Goal: Use online tool/utility: Utilize a website feature to perform a specific function

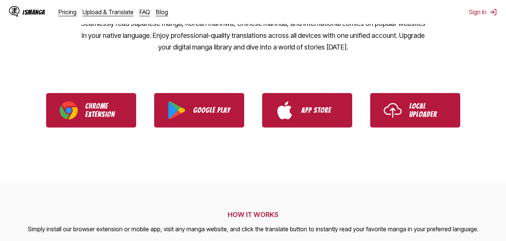
scroll to position [128, 0]
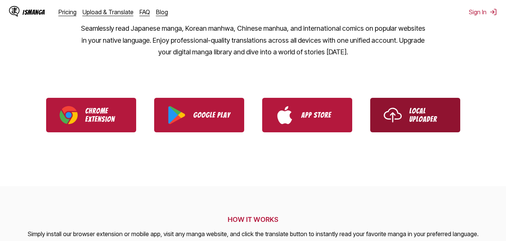
click at [404, 117] on link "Local Uploader" at bounding box center [415, 115] width 90 height 35
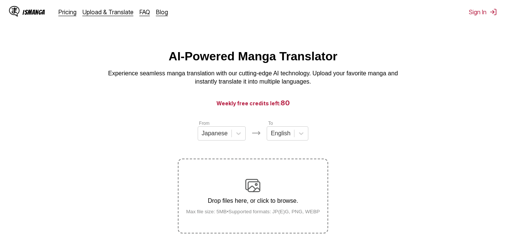
scroll to position [77, 0]
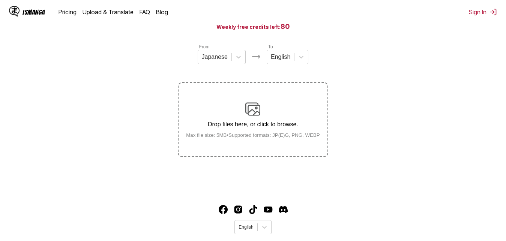
click at [251, 123] on p "Drop files here, or click to browse." at bounding box center [253, 124] width 146 height 7
click at [0, 0] on input "Drop files here, or click to browse. Max file size: 5MB • Supported formats: JP…" at bounding box center [0, 0] width 0 height 0
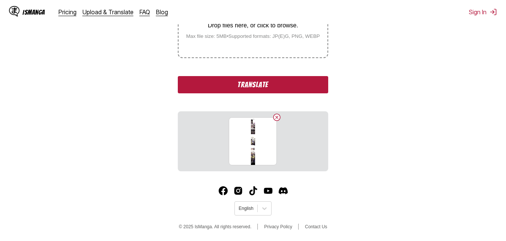
click at [260, 86] on button "Translate" at bounding box center [253, 84] width 150 height 17
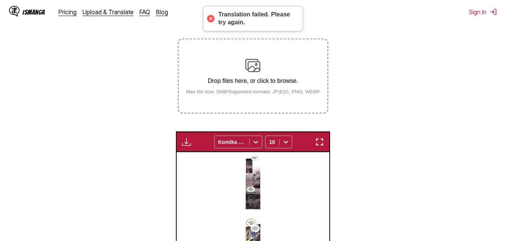
scroll to position [5, 0]
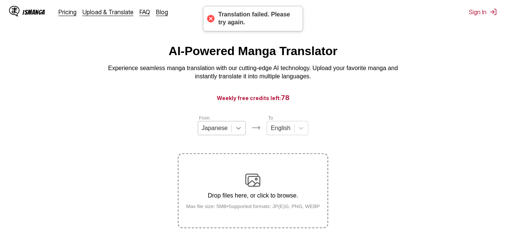
click at [232, 132] on div at bounding box center [239, 129] width 14 height 14
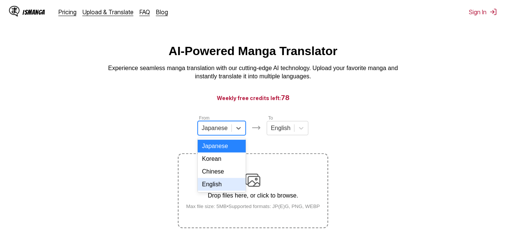
click at [219, 191] on div "English" at bounding box center [222, 184] width 48 height 13
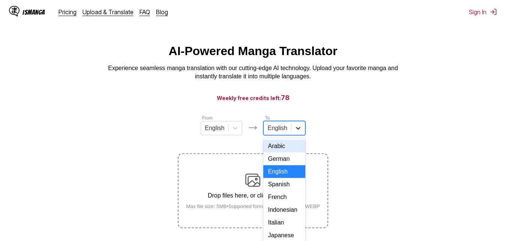
scroll to position [21, 0]
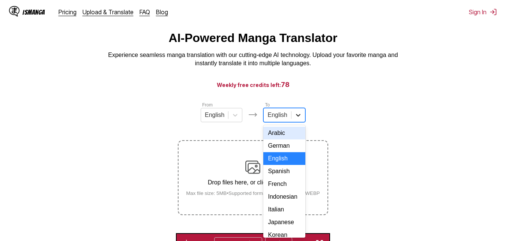
click at [298, 122] on div "17 results available. Use Up and Down to choose options, press Enter to select …" at bounding box center [284, 115] width 42 height 14
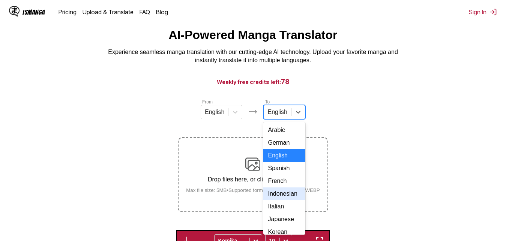
click at [286, 200] on div "Indonesian" at bounding box center [284, 194] width 42 height 13
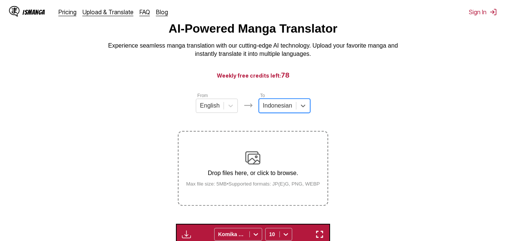
scroll to position [0, 0]
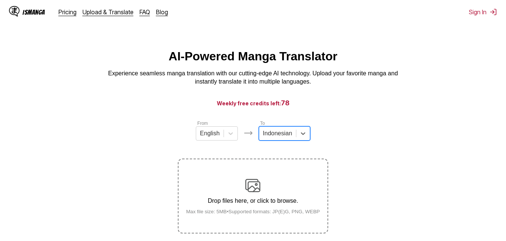
click at [257, 185] on img at bounding box center [252, 185] width 15 height 15
click at [0, 0] on input "Drop files here, or click to browse. Max file size: 5MB • Supported formats: JP…" at bounding box center [0, 0] width 0 height 0
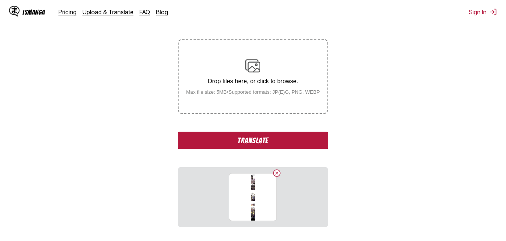
scroll to position [153, 0]
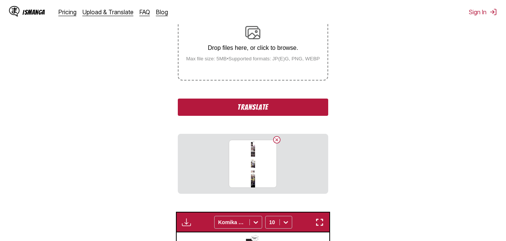
click at [279, 114] on button "Translate" at bounding box center [253, 107] width 150 height 17
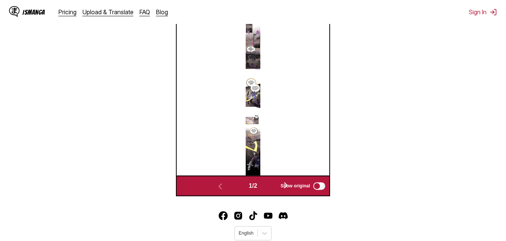
scroll to position [268, 0]
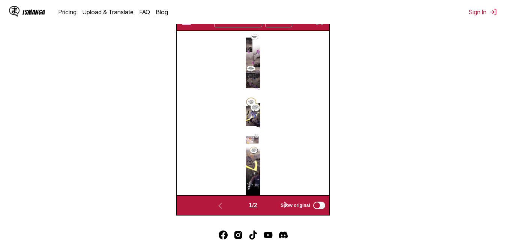
click at [285, 206] on span "Show original" at bounding box center [296, 205] width 30 height 5
click at [288, 207] on span "Show original" at bounding box center [296, 205] width 30 height 5
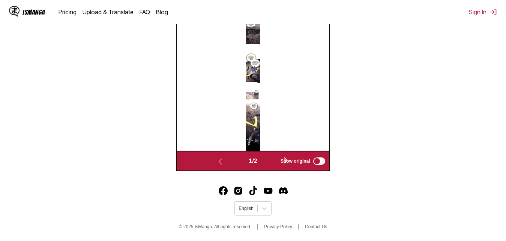
scroll to position [237, 0]
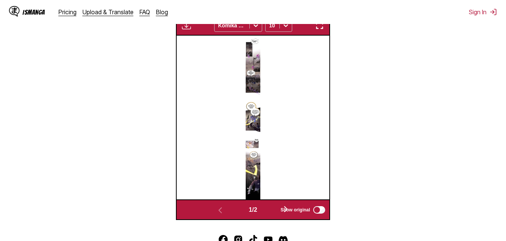
click at [320, 32] on div "Available for premium users only Komika Axis 10" at bounding box center [253, 25] width 154 height 21
click at [320, 30] on img "button" at bounding box center [319, 25] width 9 height 9
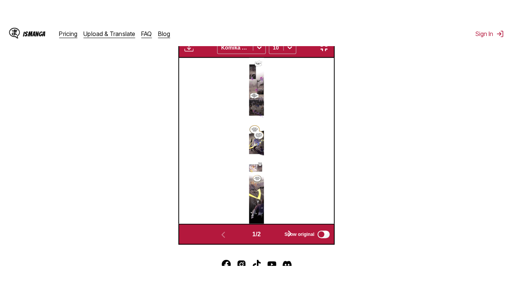
scroll to position [90, 0]
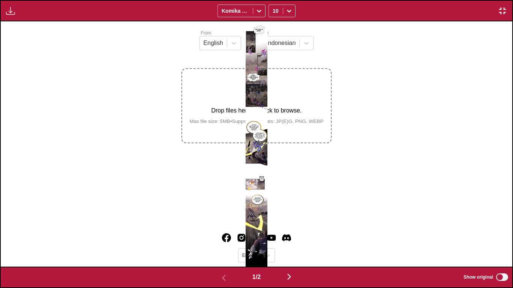
click at [503, 8] on img "button" at bounding box center [502, 10] width 9 height 9
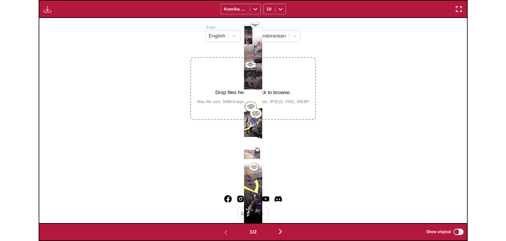
scroll to position [196, 0]
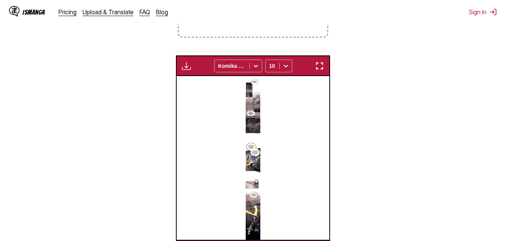
click at [184, 67] on img "button" at bounding box center [186, 66] width 9 height 9
click at [369, 91] on section "From English To Indonesian Drop files here, or click to browse. Max file size: …" at bounding box center [253, 91] width 494 height 337
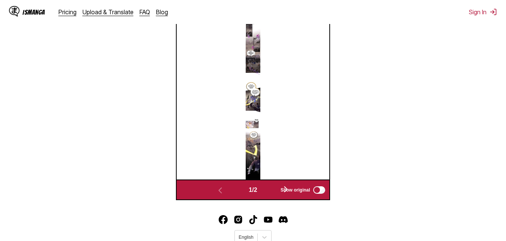
scroll to position [287, 0]
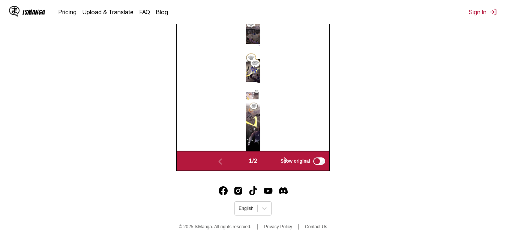
click at [247, 85] on img at bounding box center [253, 69] width 15 height 164
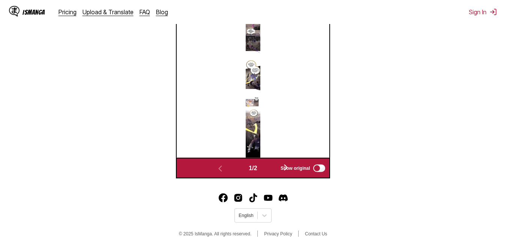
scroll to position [172, 0]
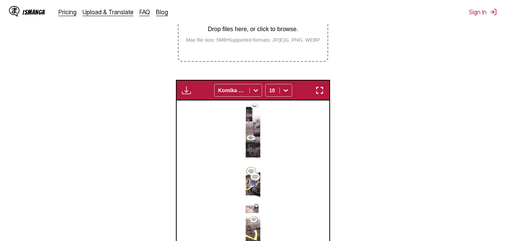
click at [318, 93] on img "button" at bounding box center [319, 90] width 9 height 9
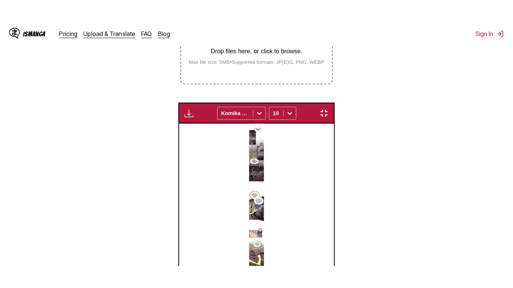
scroll to position [90, 0]
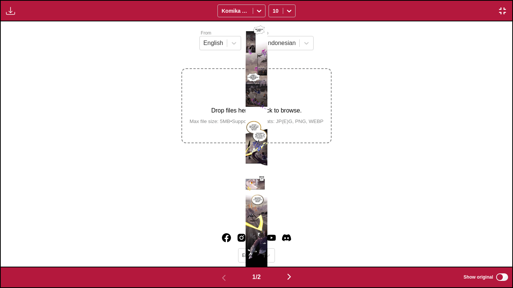
click at [269, 61] on div at bounding box center [256, 143] width 511 height 245
click at [254, 58] on img at bounding box center [256, 143] width 22 height 245
click at [280, 52] on div at bounding box center [256, 143] width 511 height 245
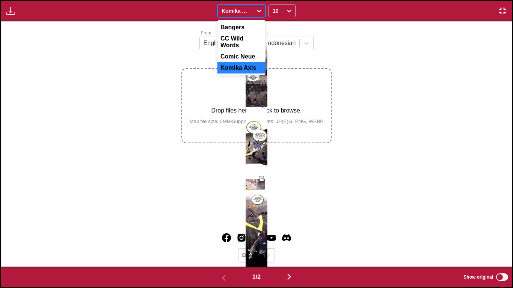
click at [259, 12] on icon at bounding box center [259, 11] width 5 height 3
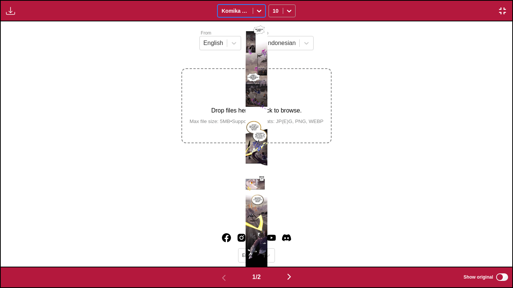
click at [288, 8] on icon at bounding box center [289, 11] width 8 height 8
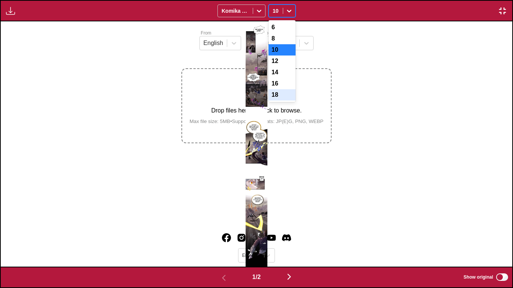
click at [279, 101] on div "18" at bounding box center [281, 94] width 27 height 11
click at [259, 85] on img at bounding box center [256, 143] width 22 height 245
click at [286, 13] on icon at bounding box center [289, 11] width 8 height 8
click at [271, 27] on div "6" at bounding box center [281, 27] width 27 height 11
click at [260, 82] on img at bounding box center [256, 143] width 22 height 245
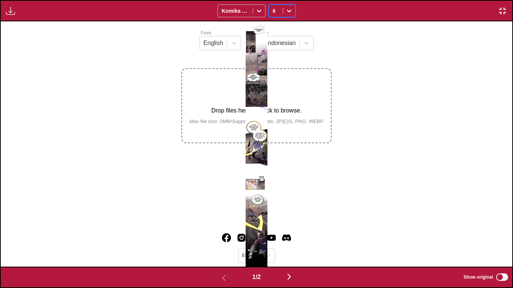
click at [260, 82] on img at bounding box center [256, 143] width 22 height 245
click at [501, 5] on div "Available for premium users only Komika Axis 6" at bounding box center [256, 10] width 513 height 21
click at [503, 11] on img "button" at bounding box center [502, 10] width 9 height 9
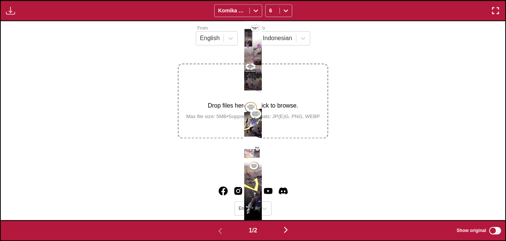
scroll to position [273, 0]
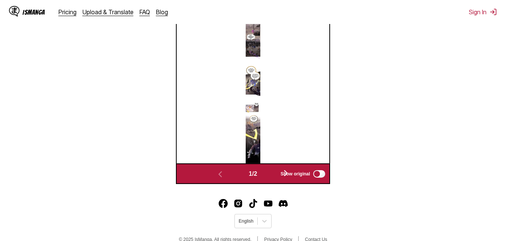
drag, startPoint x: 256, startPoint y: 177, endPoint x: 286, endPoint y: 178, distance: 30.1
click at [257, 177] on span "1 / 2" at bounding box center [253, 174] width 8 height 7
click at [287, 173] on span "Show original" at bounding box center [296, 174] width 30 height 5
click at [290, 176] on span "Show original" at bounding box center [296, 174] width 30 height 5
click at [286, 170] on label "Show original" at bounding box center [304, 174] width 46 height 10
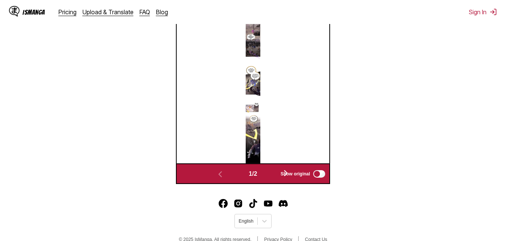
click at [260, 174] on div "1 / 2" at bounding box center [253, 174] width 110 height 11
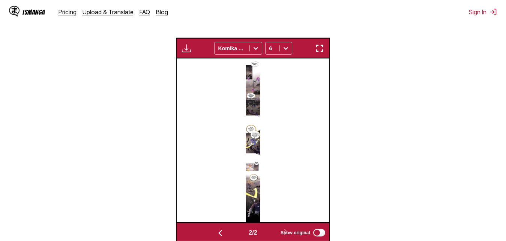
scroll to position [210, 0]
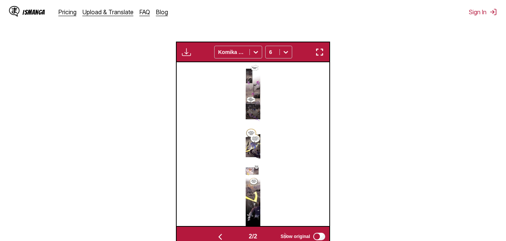
click at [255, 108] on img at bounding box center [253, 144] width 15 height 164
click at [283, 52] on icon at bounding box center [286, 52] width 8 height 8
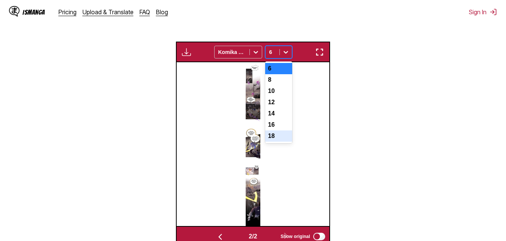
click at [272, 142] on div "18" at bounding box center [278, 136] width 27 height 11
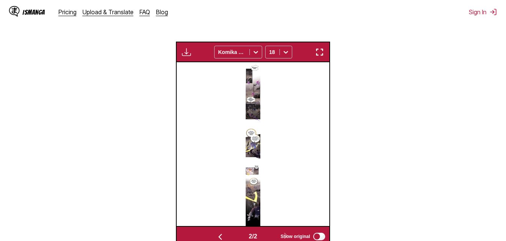
click at [323, 52] on img "button" at bounding box center [319, 52] width 9 height 9
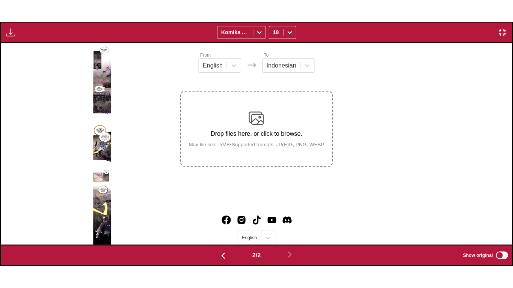
scroll to position [0, 511]
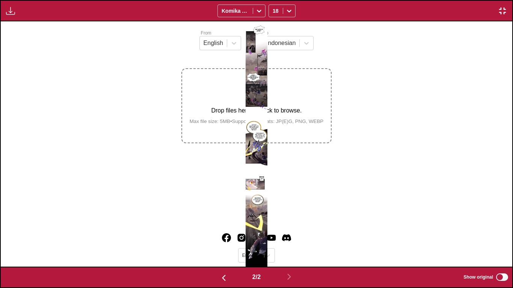
drag, startPoint x: 250, startPoint y: 155, endPoint x: 269, endPoint y: 151, distance: 19.1
click at [251, 154] on img at bounding box center [256, 143] width 22 height 245
drag, startPoint x: 271, startPoint y: 66, endPoint x: 263, endPoint y: 80, distance: 16.3
click at [269, 97] on div "MATAHARI TELAH HILANG! KITA HARUS MENGAMANKAN PINTU-PINTU INI TIDAK BAIK... SAY…" at bounding box center [256, 143] width 511 height 245
click at [253, 12] on span at bounding box center [253, 11] width 0 height 6
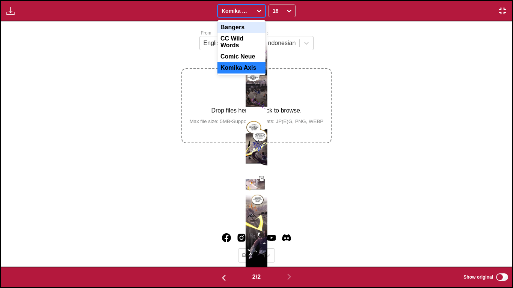
click at [251, 26] on div "Bangers" at bounding box center [241, 27] width 48 height 11
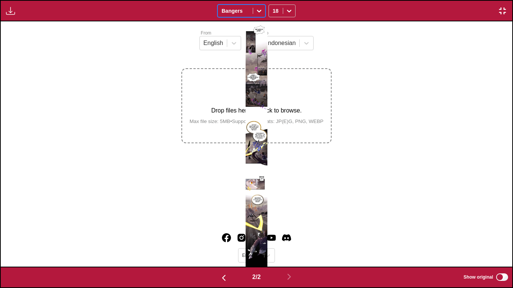
click at [255, 11] on div at bounding box center [259, 11] width 12 height 12
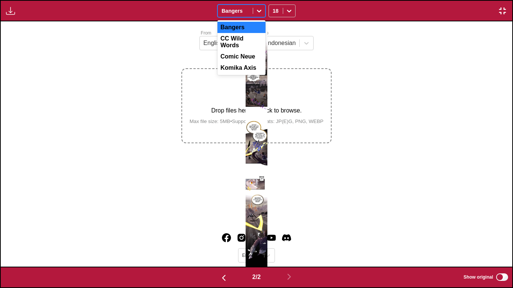
click at [253, 33] on div "Bangers" at bounding box center [241, 27] width 48 height 11
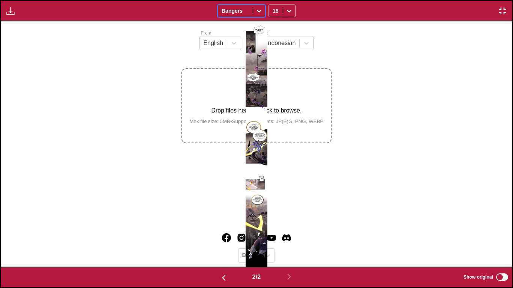
click at [254, 16] on div at bounding box center [259, 11] width 12 height 12
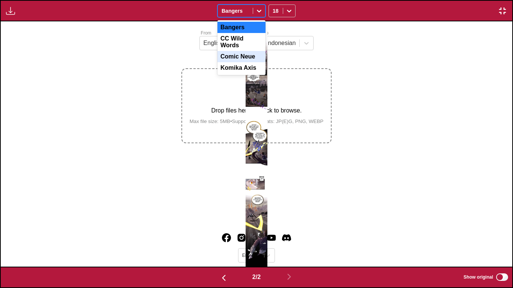
click at [246, 55] on div "Comic Neue" at bounding box center [241, 56] width 48 height 11
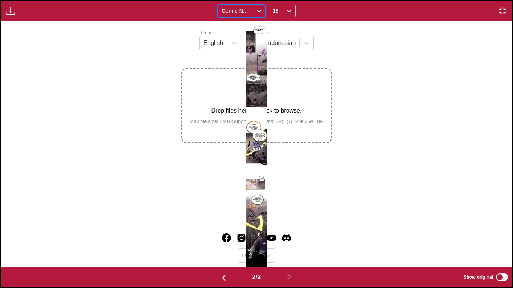
click at [257, 10] on icon at bounding box center [259, 11] width 8 height 8
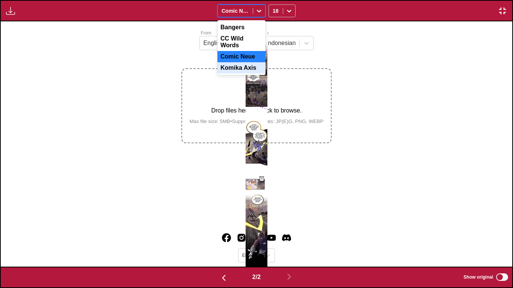
click at [246, 62] on div "Komika Axis" at bounding box center [241, 67] width 48 height 11
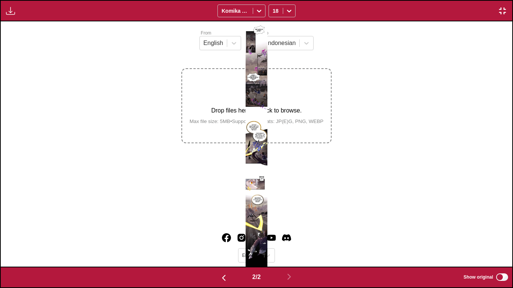
click at [261, 96] on img at bounding box center [256, 143] width 22 height 245
click at [506, 11] on button "button" at bounding box center [502, 11] width 14 height 10
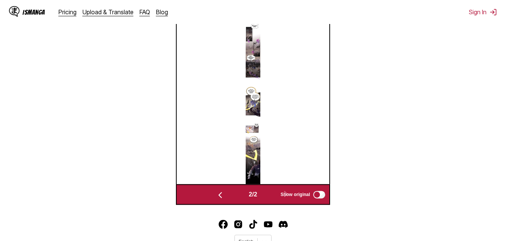
scroll to position [287, 0]
